Goal: Navigation & Orientation: Find specific page/section

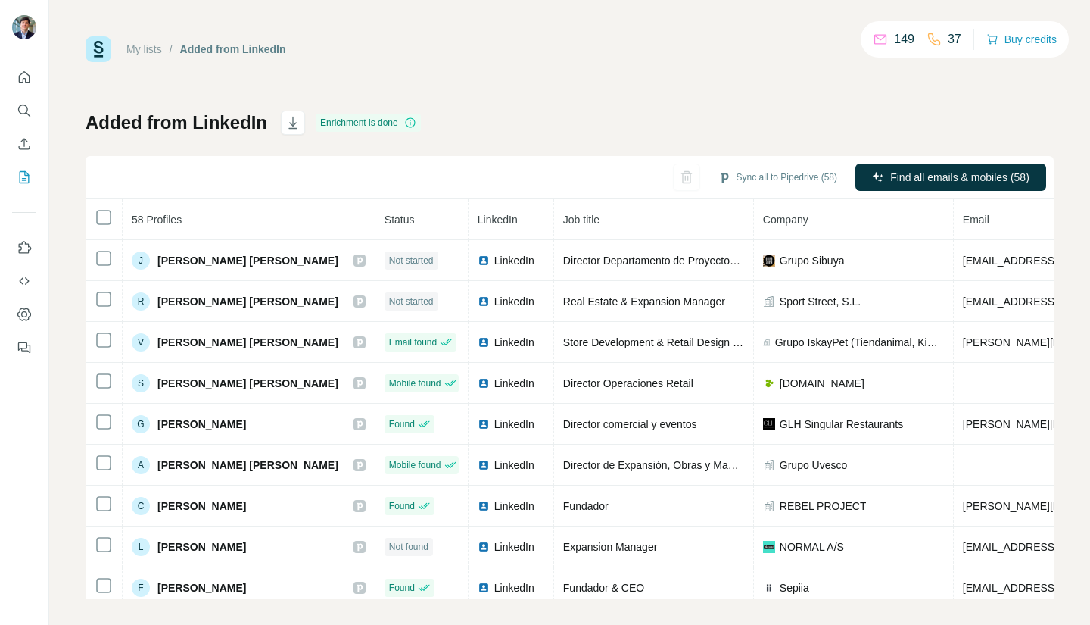
click at [138, 47] on link "My lists" at bounding box center [144, 49] width 36 height 12
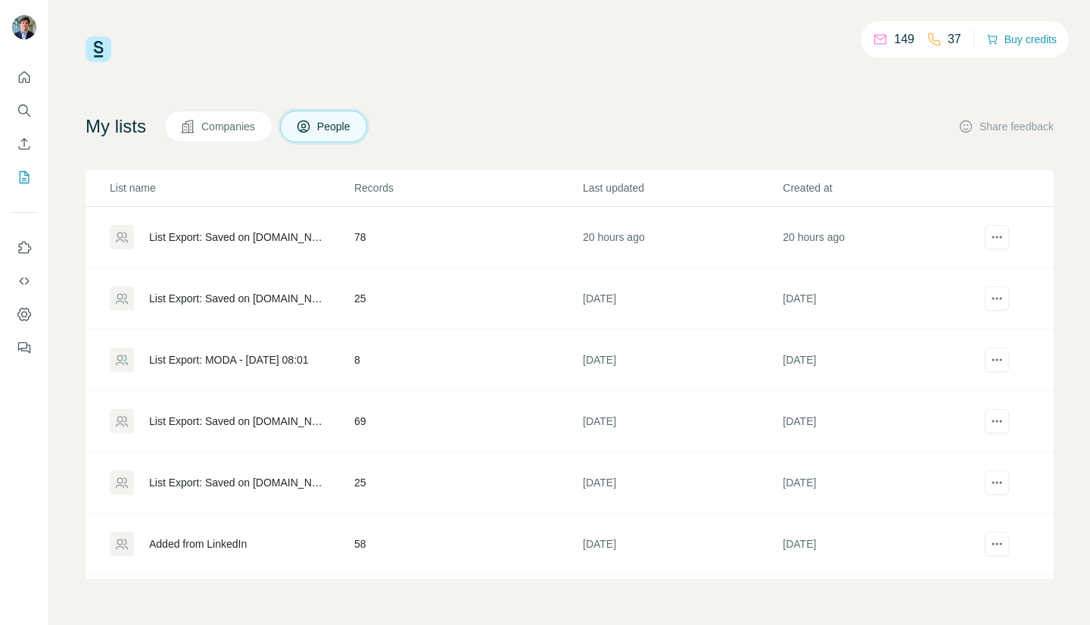
click at [221, 120] on span "Companies" at bounding box center [228, 126] width 55 height 15
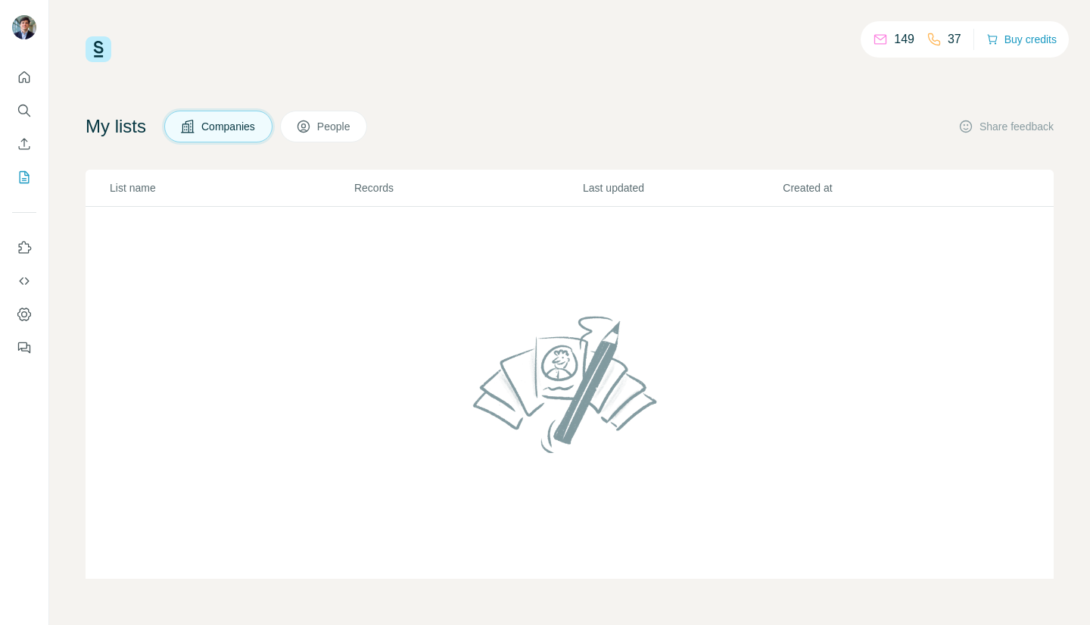
click at [348, 137] on button "People" at bounding box center [324, 127] width 88 height 32
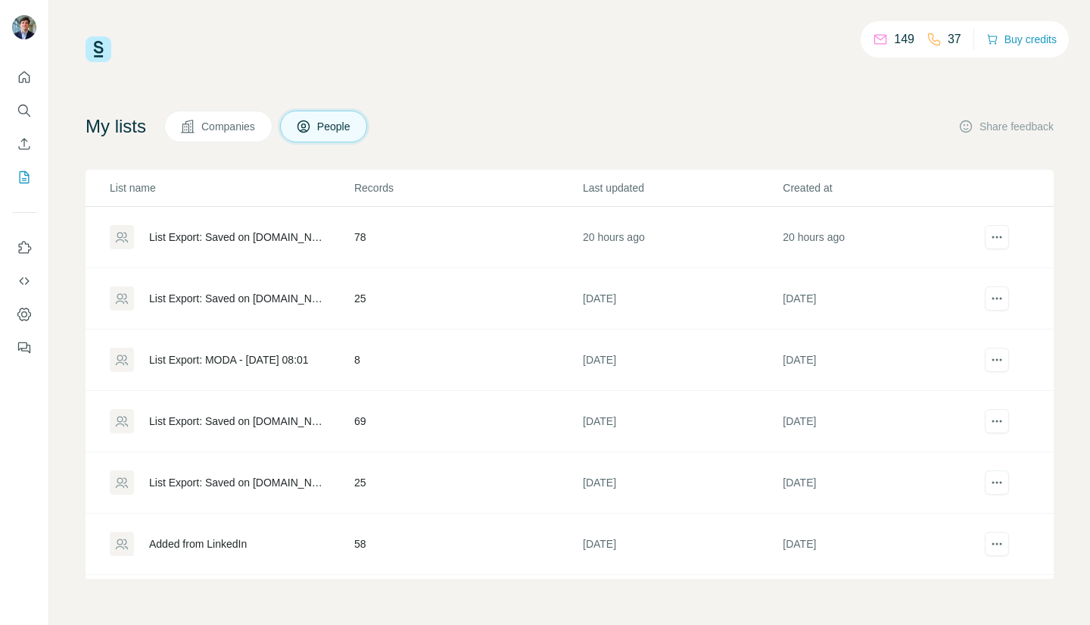
click at [661, 4] on div "149 37 Buy credits My lists Companies People Share feedback List name Records L…" at bounding box center [569, 312] width 1041 height 625
drag, startPoint x: 325, startPoint y: 240, endPoint x: 297, endPoint y: 234, distance: 27.9
click at [296, 235] on div "List Export: Saved on [DOMAIN_NAME] - [DATE] 11:19" at bounding box center [238, 236] width 179 height 15
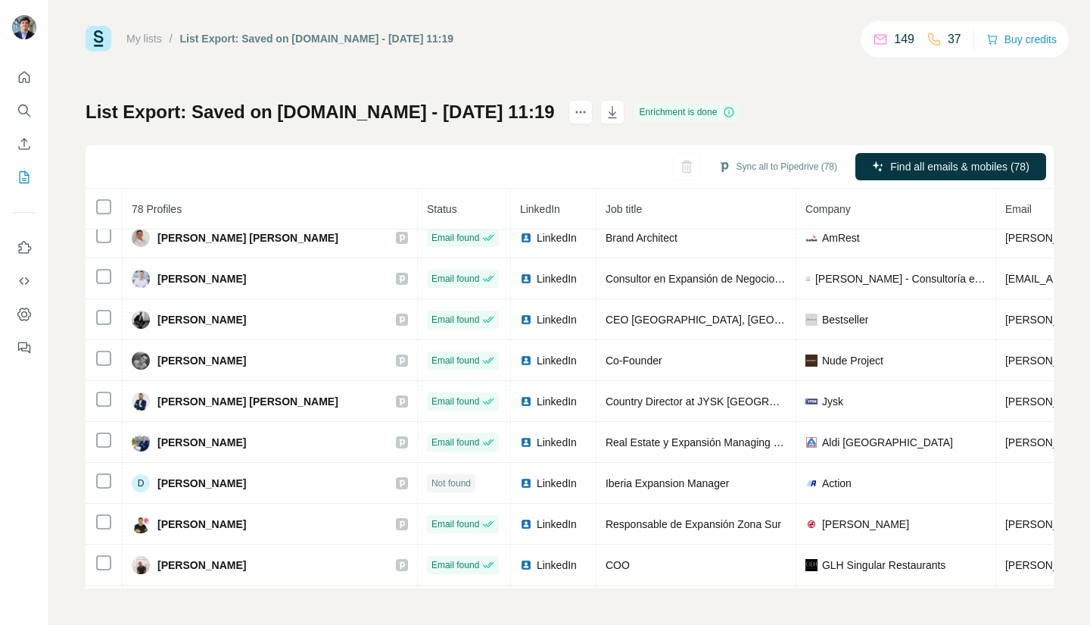
scroll to position [2232, 0]
